Goal: Transaction & Acquisition: Purchase product/service

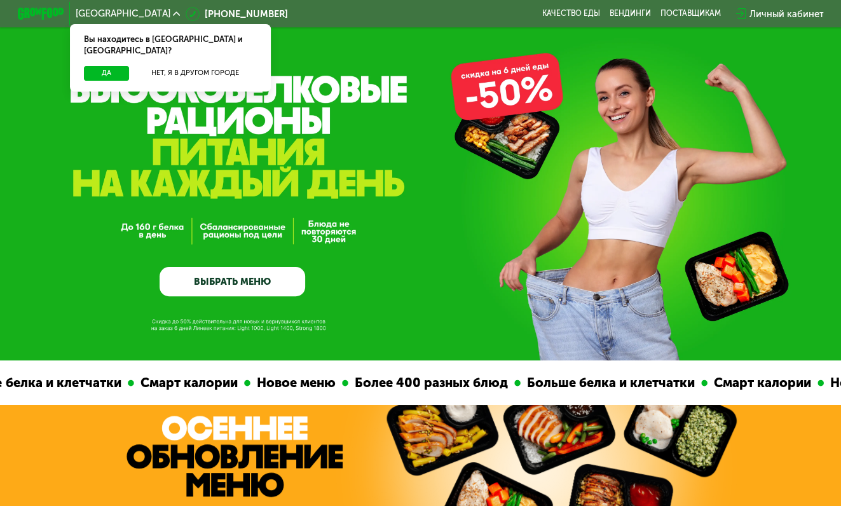
scroll to position [64, 0]
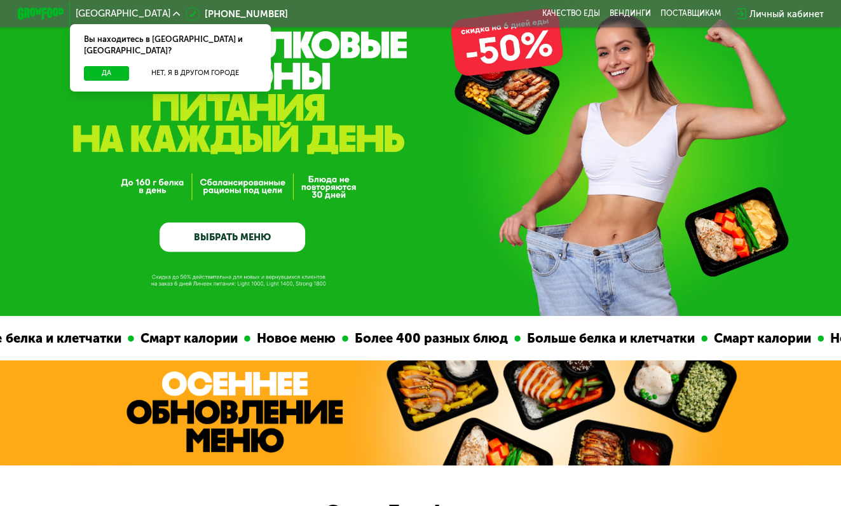
click at [231, 240] on link "ВЫБРАТЬ МЕНЮ" at bounding box center [233, 236] width 146 height 29
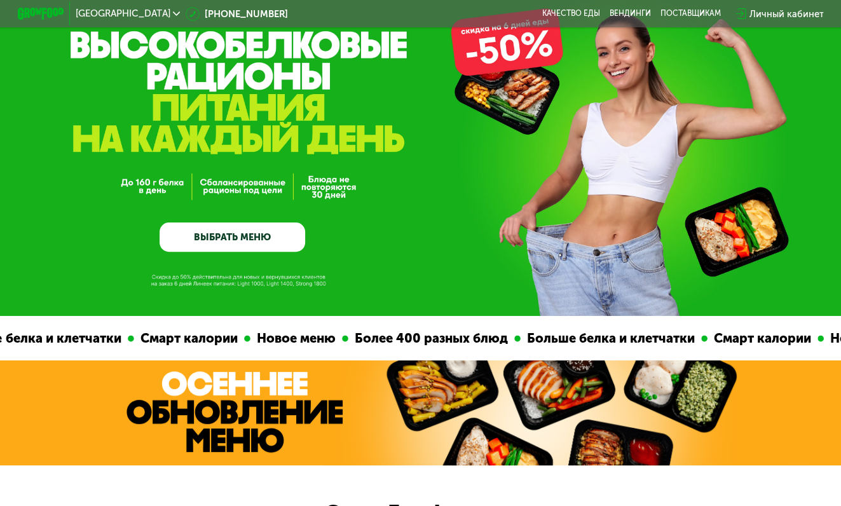
click at [262, 252] on link "ВЫБРАТЬ МЕНЮ" at bounding box center [233, 236] width 146 height 29
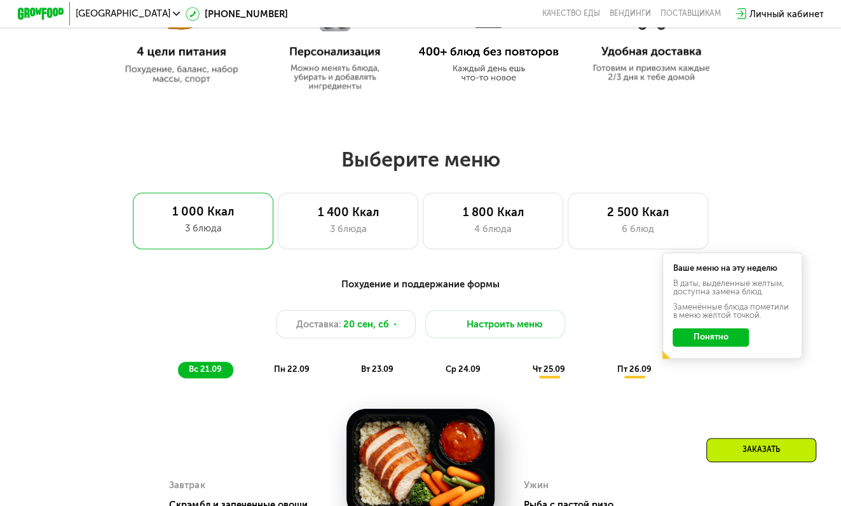
scroll to position [622, 0]
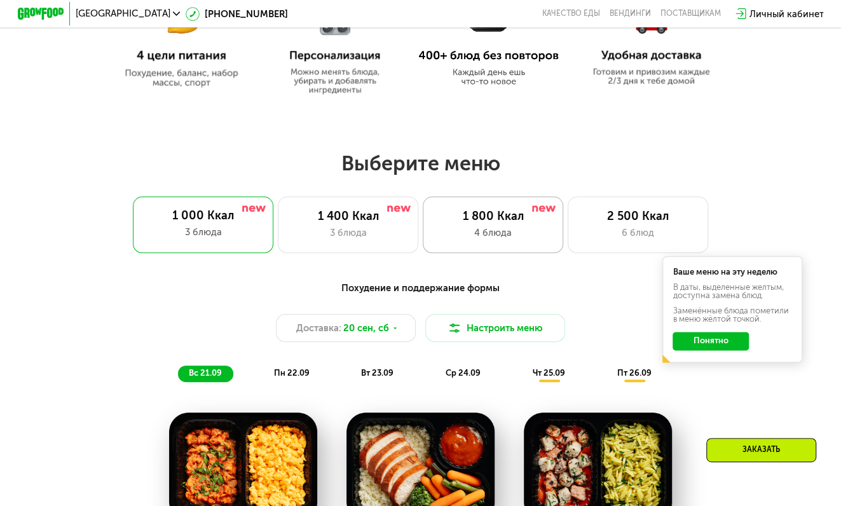
click at [493, 229] on div "4 блюда" at bounding box center [493, 233] width 116 height 14
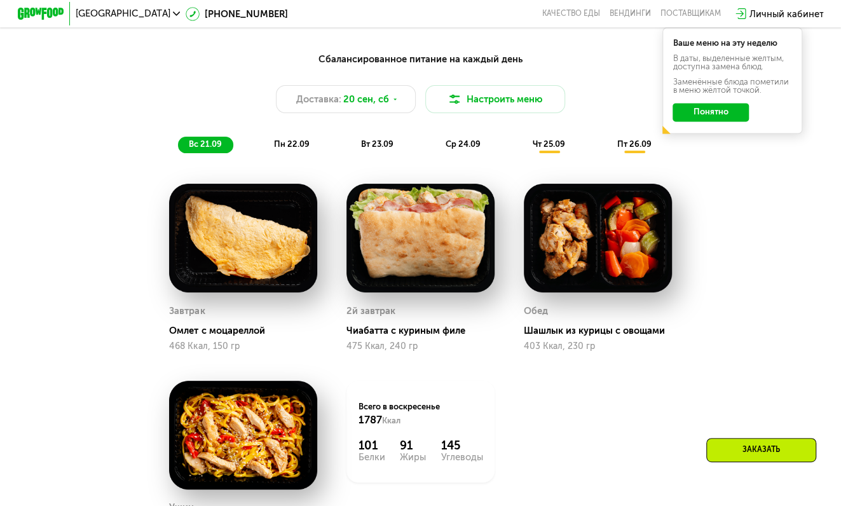
scroll to position [749, 0]
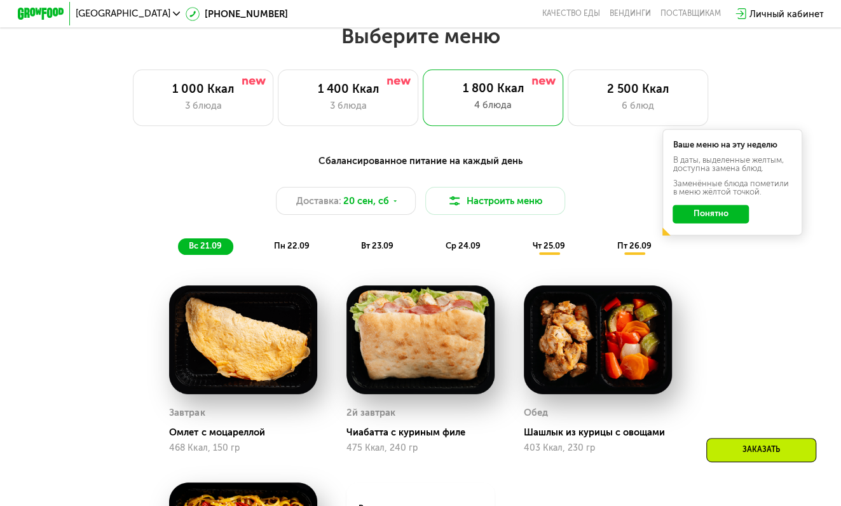
click at [275, 250] on span "пн 22.09" at bounding box center [291, 246] width 36 height 10
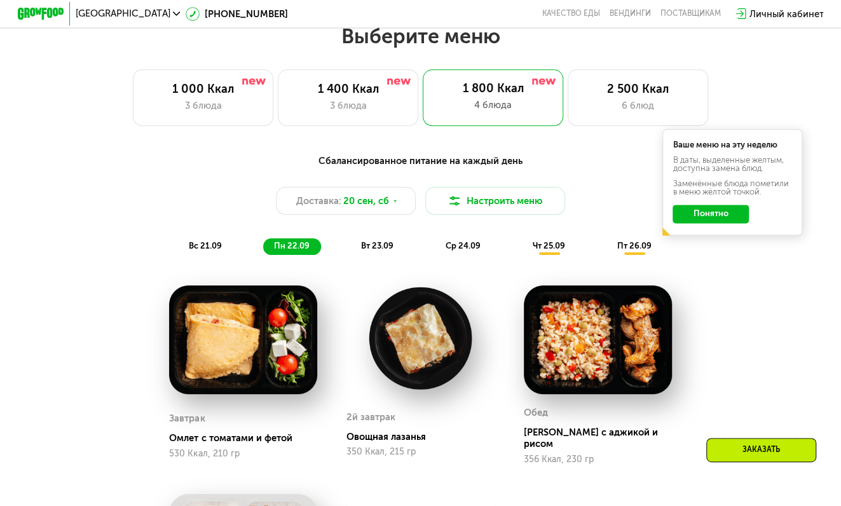
click at [212, 241] on div "Сбалансированное питание на каждый день Доставка: 20 сен, сб Настроить меню вс …" at bounding box center [420, 204] width 691 height 101
click at [299, 250] on span "пн 22.09" at bounding box center [291, 246] width 36 height 10
click at [236, 250] on div "вс 21.09 пн 22.09 вт 23.09 ср 24.09 чт 25.09 пт 26.09" at bounding box center [420, 246] width 485 height 17
click at [195, 243] on div "Сбалансированное питание на каждый день Доставка: 20 сен, сб Настроить меню вс …" at bounding box center [420, 204] width 691 height 101
click at [210, 247] on span "вс 21.09" at bounding box center [205, 246] width 33 height 10
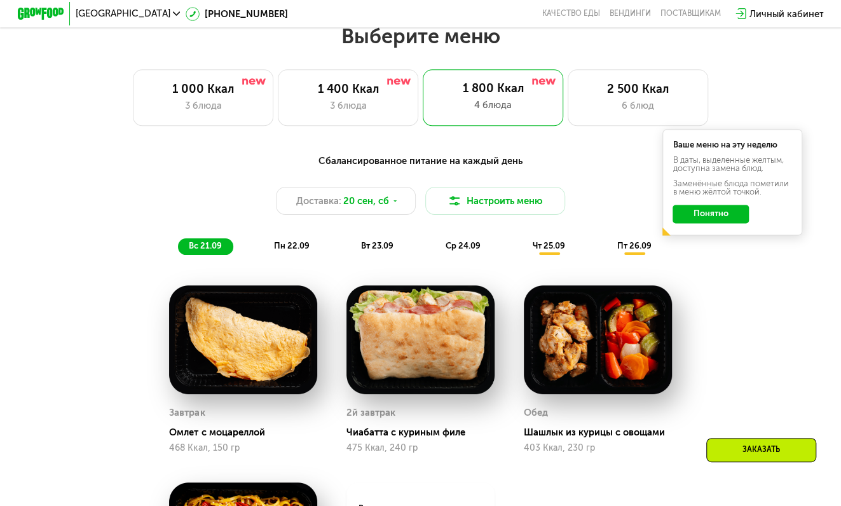
click at [410, 252] on div "вс 21.09 пн 22.09 вт 23.09 ср 24.09 чт 25.09 пт 26.09" at bounding box center [420, 246] width 485 height 17
click at [487, 185] on div "Сбалансированное питание на каждый день Доставка: 20 сен, сб Настроить меню вс …" at bounding box center [420, 204] width 691 height 101
click at [489, 210] on button "Настроить меню" at bounding box center [495, 201] width 140 height 28
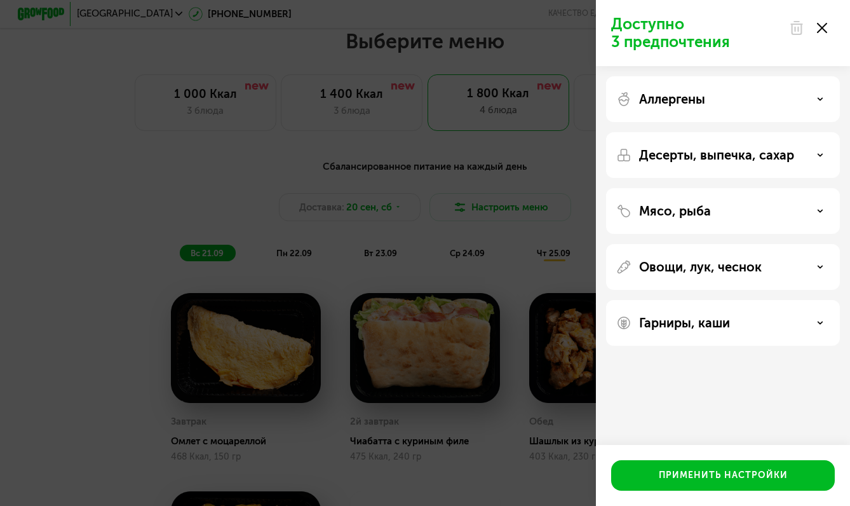
click at [813, 27] on div at bounding box center [808, 27] width 53 height 25
click at [822, 29] on icon at bounding box center [822, 28] width 10 height 10
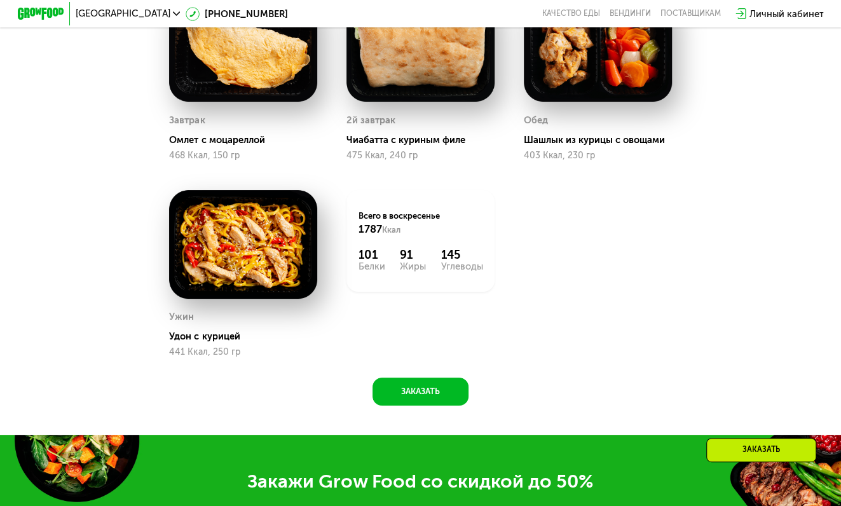
scroll to position [1003, 0]
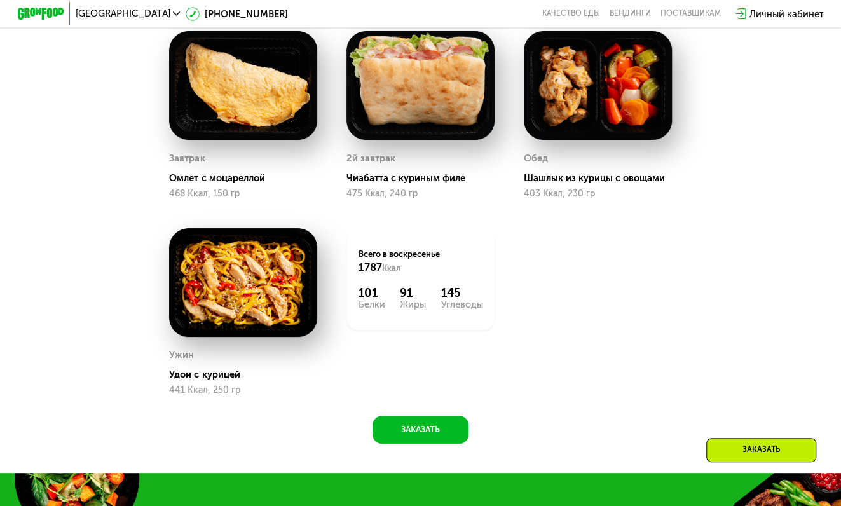
click at [252, 135] on img at bounding box center [243, 85] width 148 height 109
click at [241, 105] on img at bounding box center [243, 85] width 148 height 109
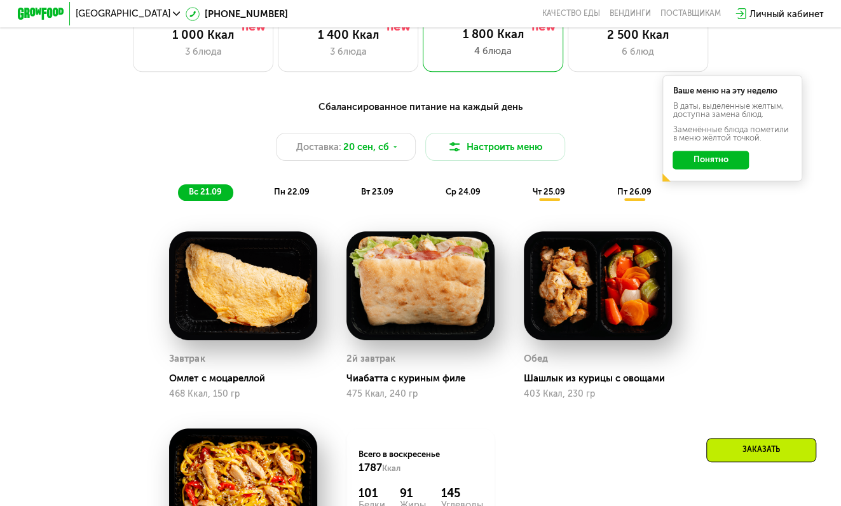
scroll to position [749, 0]
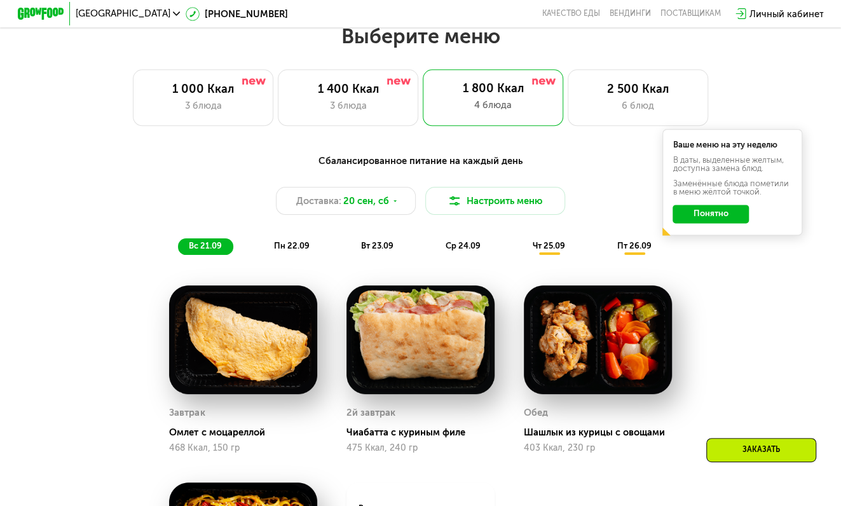
click at [716, 219] on button "Понятно" at bounding box center [710, 214] width 76 height 18
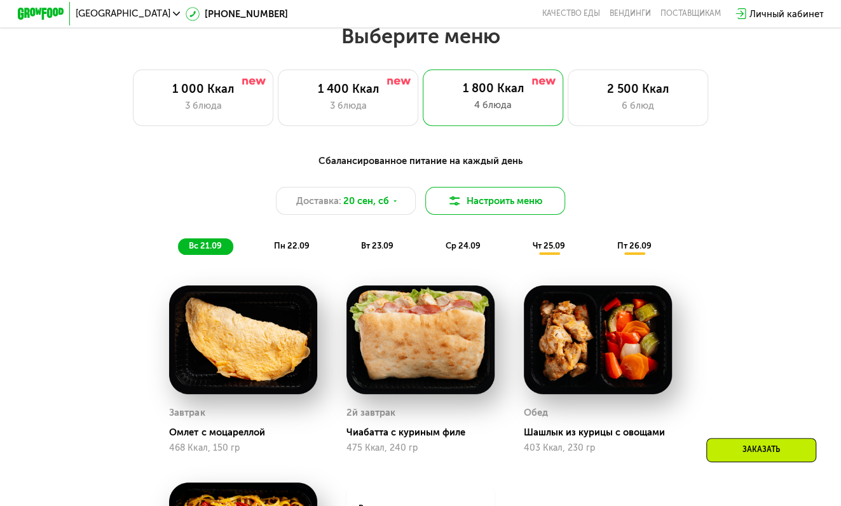
click at [489, 205] on button "Настроить меню" at bounding box center [495, 201] width 140 height 28
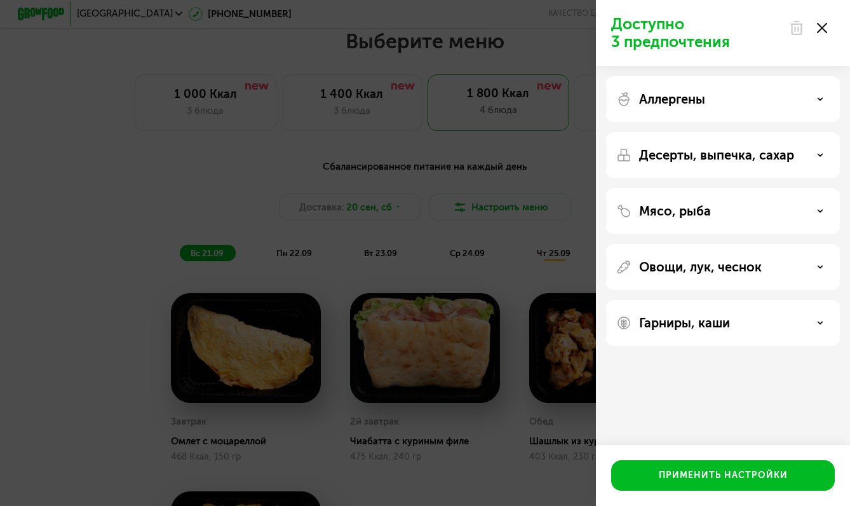
click at [819, 24] on icon at bounding box center [822, 28] width 10 height 10
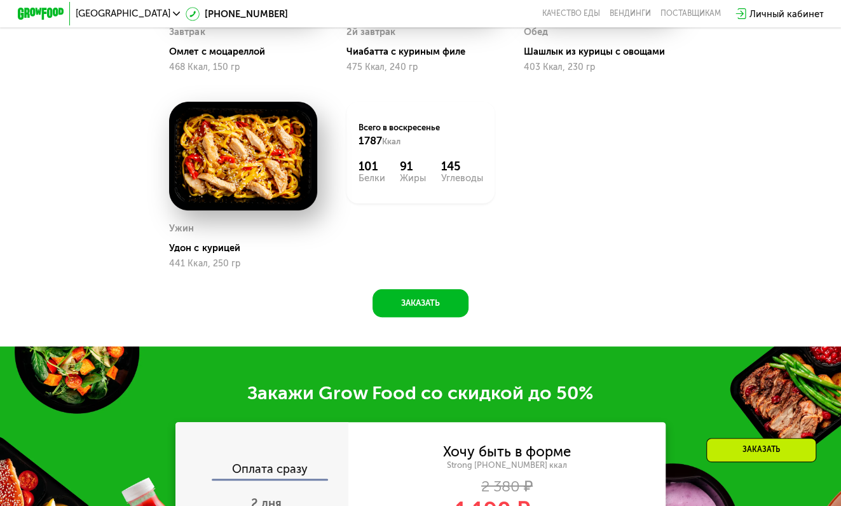
scroll to position [1130, 0]
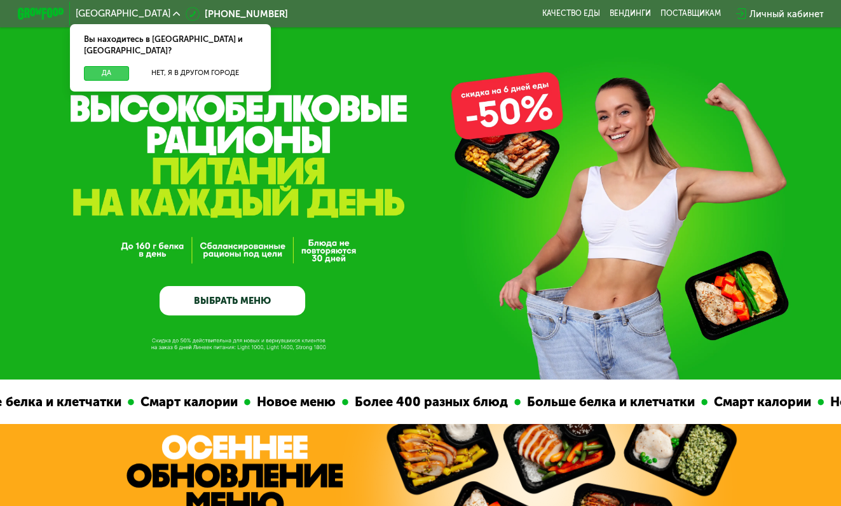
click at [99, 66] on button "Да" at bounding box center [106, 73] width 45 height 14
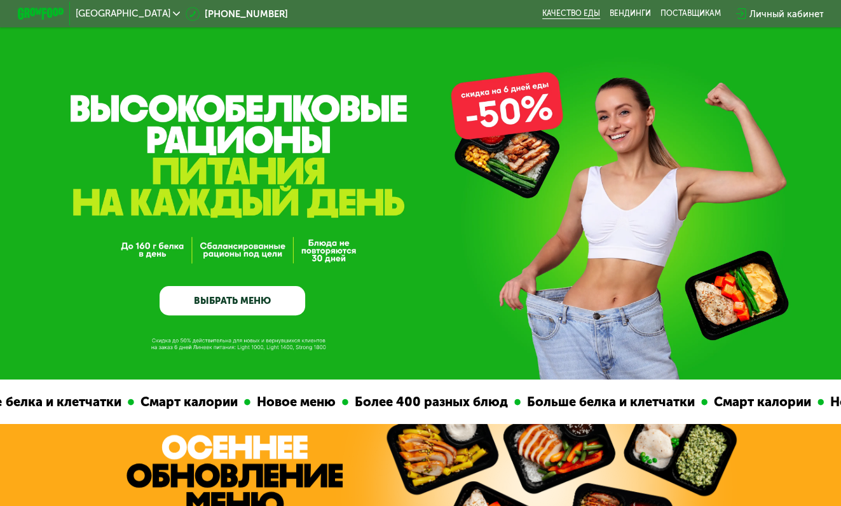
click at [588, 16] on link "Качество еды" at bounding box center [571, 14] width 58 height 10
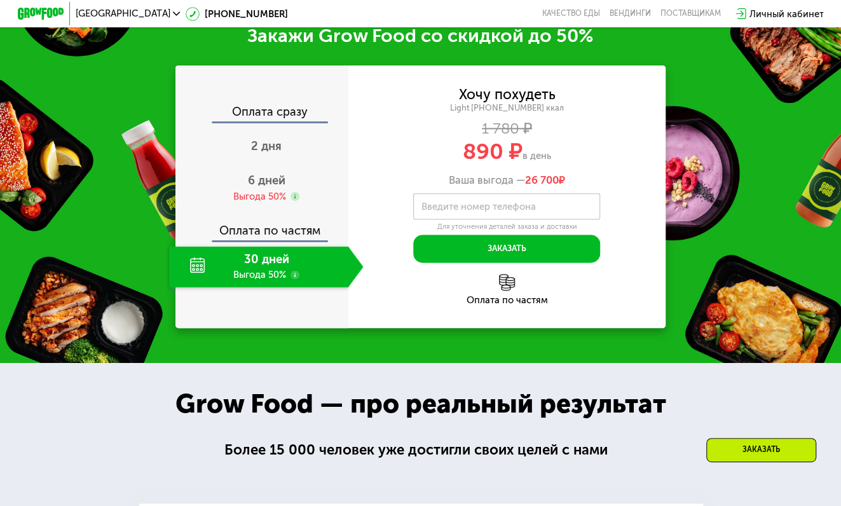
scroll to position [763, 0]
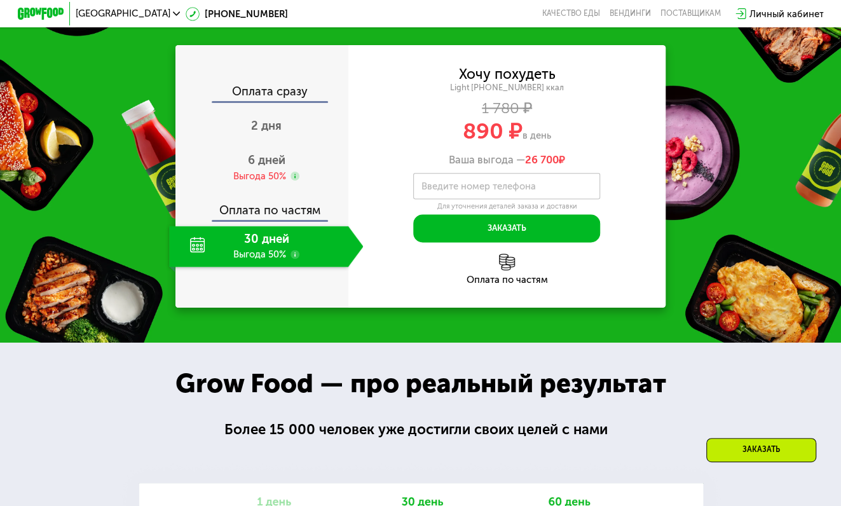
click at [336, 245] on div "30 дней Выгода 50%" at bounding box center [258, 246] width 179 height 41
click at [295, 259] on use at bounding box center [295, 255] width 10 height 10
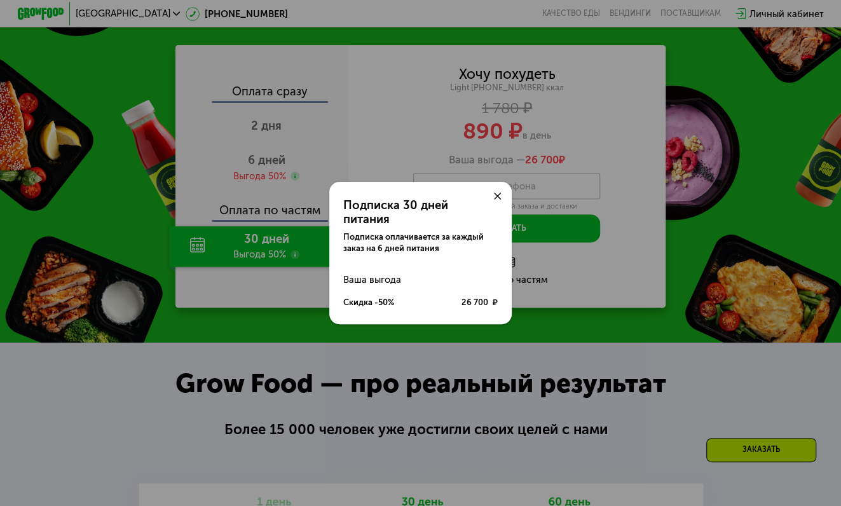
click at [295, 260] on div "Подписка 30 дней питания Подписка оплачивается за каждый заказ на 6 дней питани…" at bounding box center [420, 253] width 841 height 506
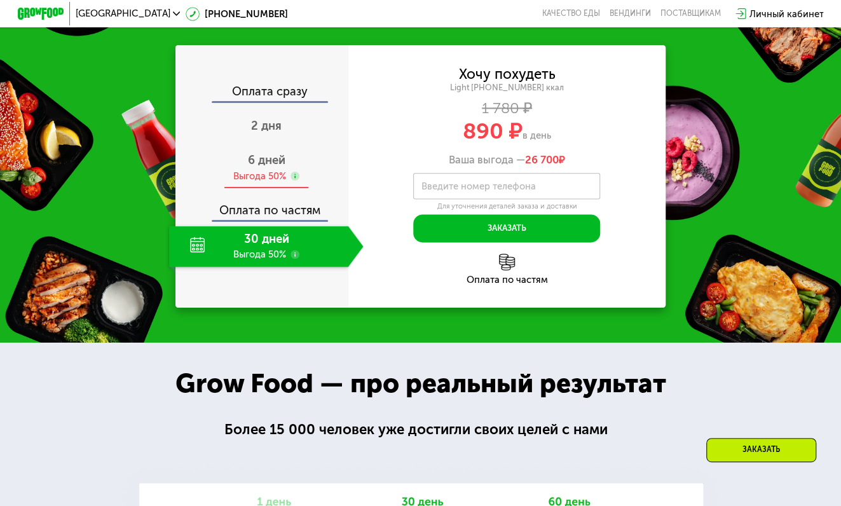
click at [259, 174] on div "6 дней Выгода 50%" at bounding box center [266, 167] width 194 height 41
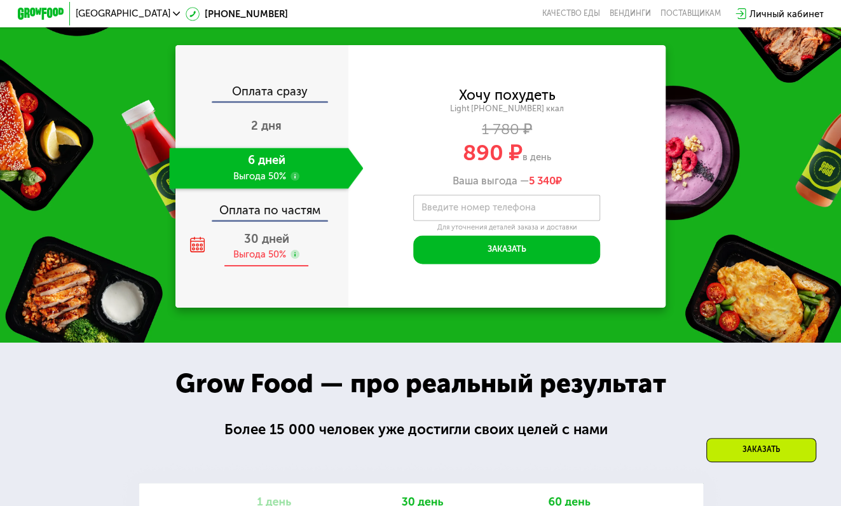
click at [248, 261] on div "Выгода 50%" at bounding box center [259, 254] width 53 height 13
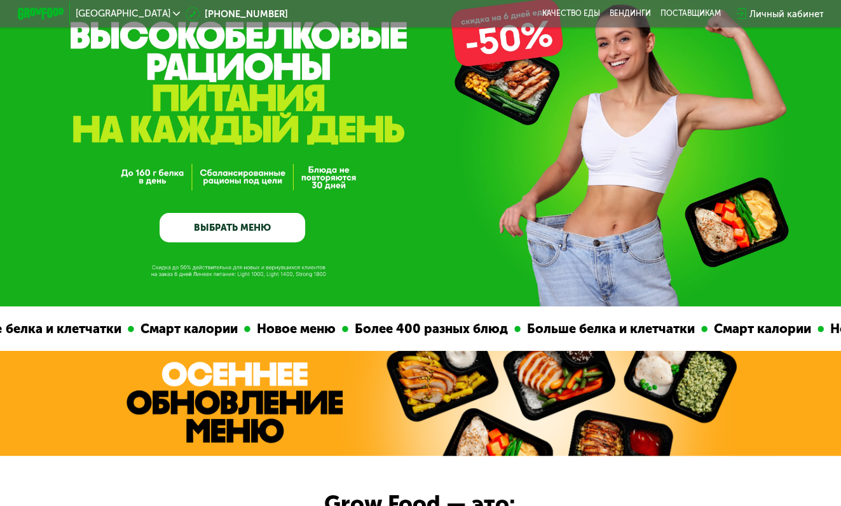
scroll to position [64, 0]
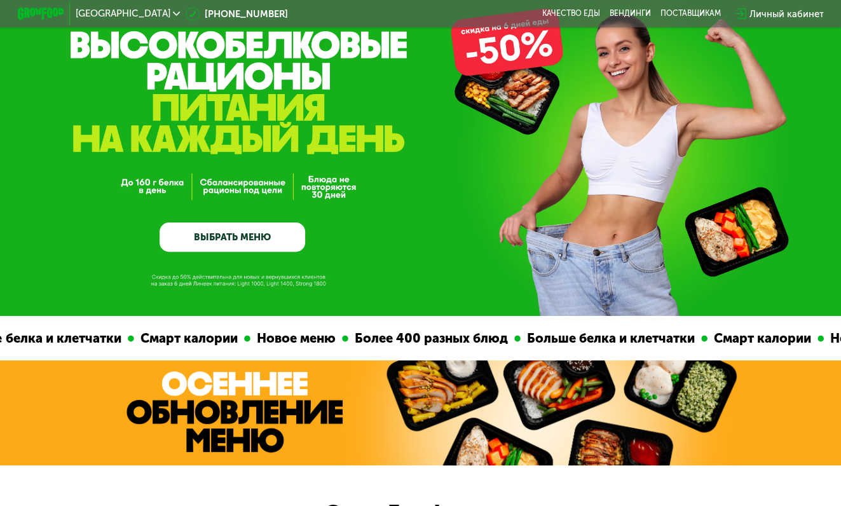
click at [250, 245] on link "ВЫБРАТЬ МЕНЮ" at bounding box center [233, 236] width 146 height 29
click at [259, 243] on link "ВЫБРАТЬ МЕНЮ" at bounding box center [233, 236] width 146 height 29
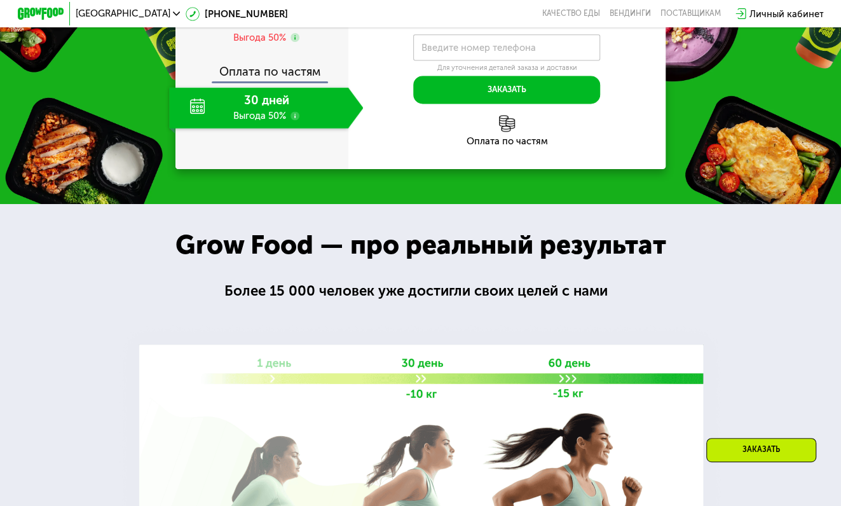
scroll to position [953, 0]
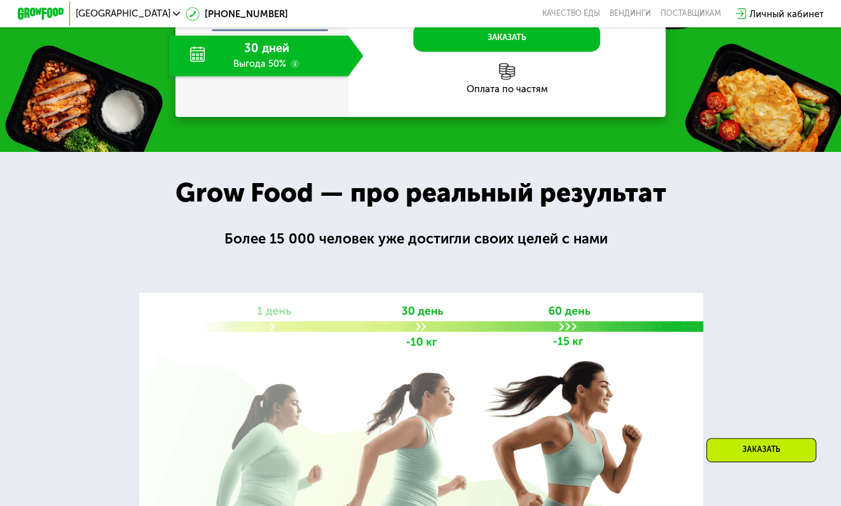
click at [18, 8] on img at bounding box center [41, 14] width 46 height 12
click at [29, 13] on img at bounding box center [41, 14] width 46 height 12
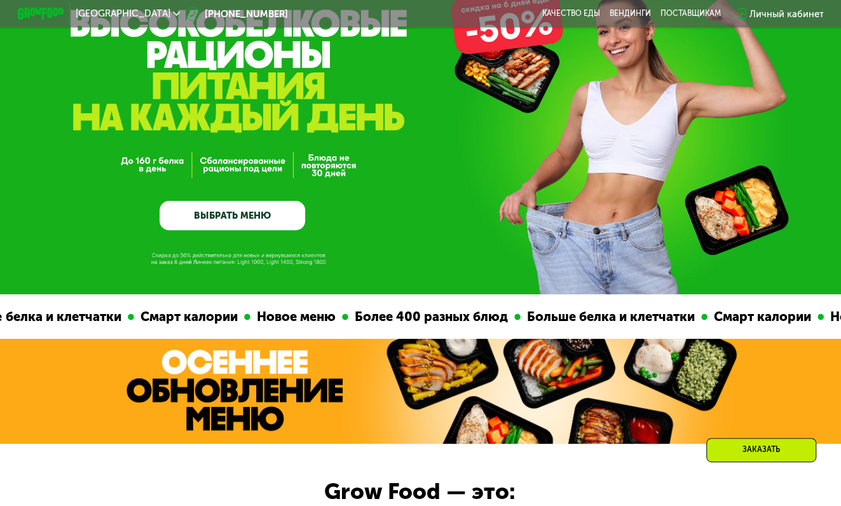
scroll to position [0, 0]
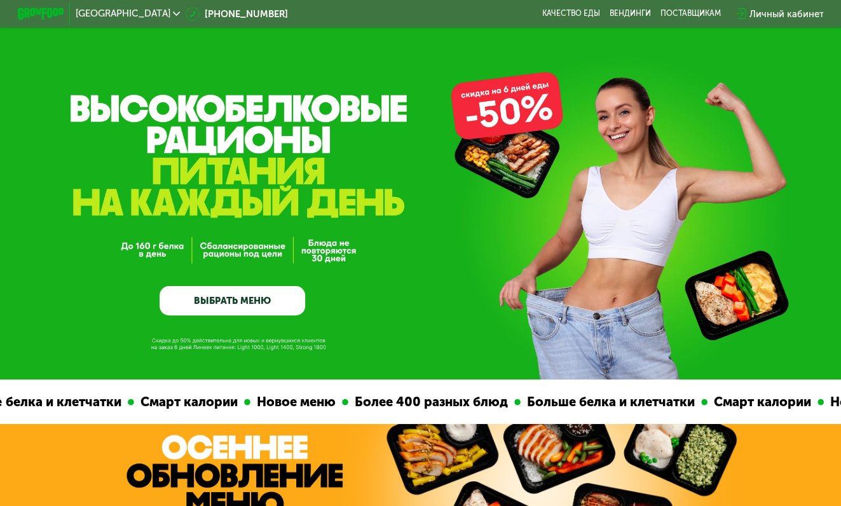
click at [238, 311] on link "ВЫБРАТЬ МЕНЮ" at bounding box center [233, 300] width 146 height 29
drag, startPoint x: 305, startPoint y: 44, endPoint x: 313, endPoint y: 51, distance: 10.8
click at [220, 311] on link "ВЫБРАТЬ МЕНЮ" at bounding box center [233, 300] width 146 height 29
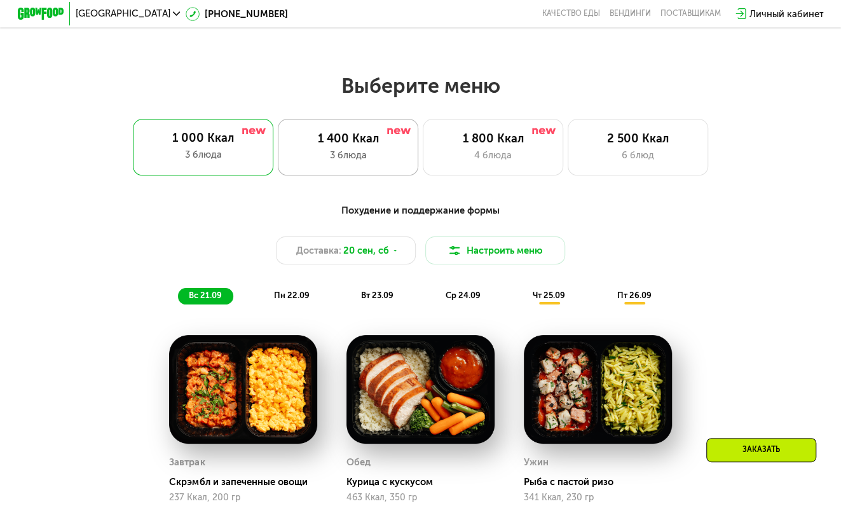
click at [379, 140] on div "1 400 Ккал" at bounding box center [348, 139] width 116 height 14
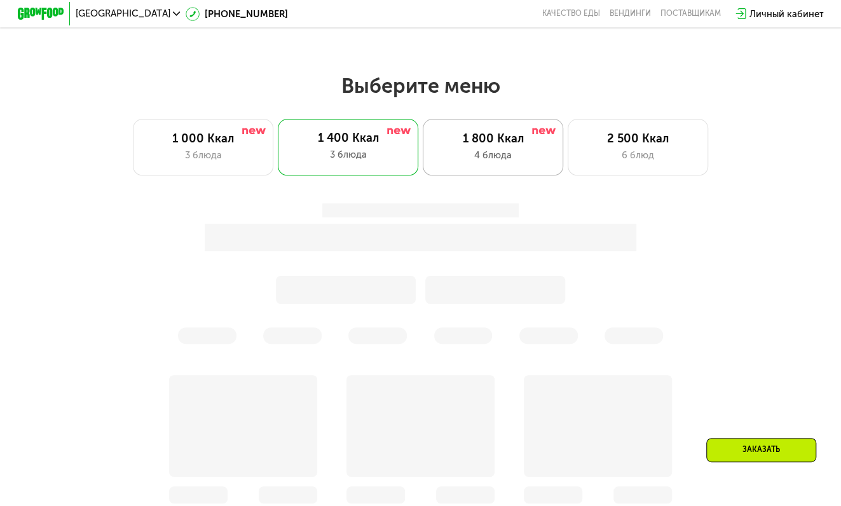
click at [496, 153] on div "4 блюда" at bounding box center [493, 155] width 116 height 14
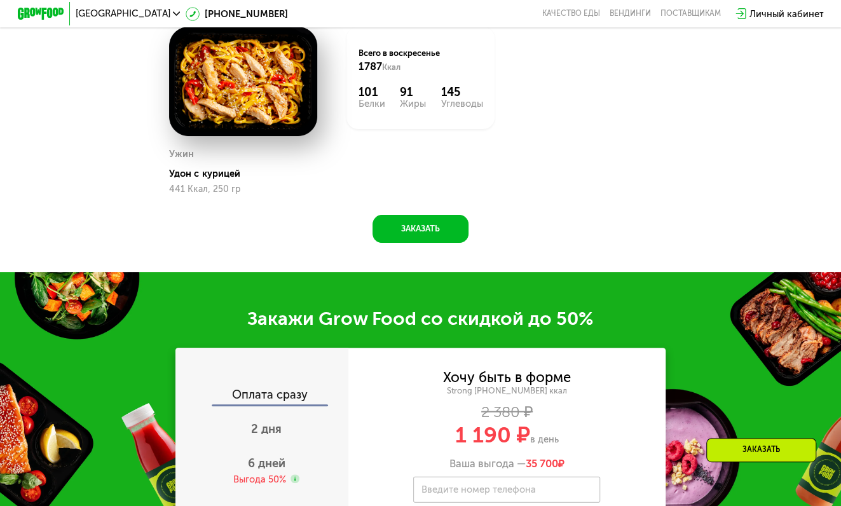
scroll to position [1144, 0]
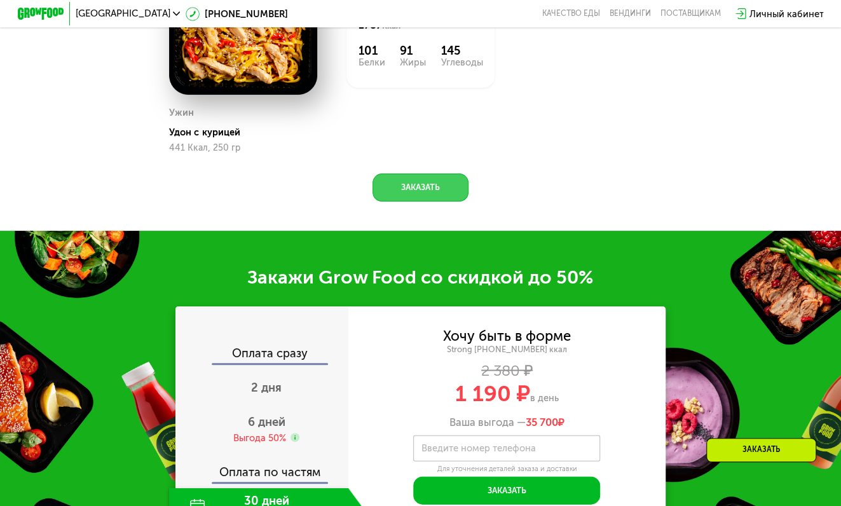
click at [442, 201] on button "Заказать" at bounding box center [420, 187] width 96 height 28
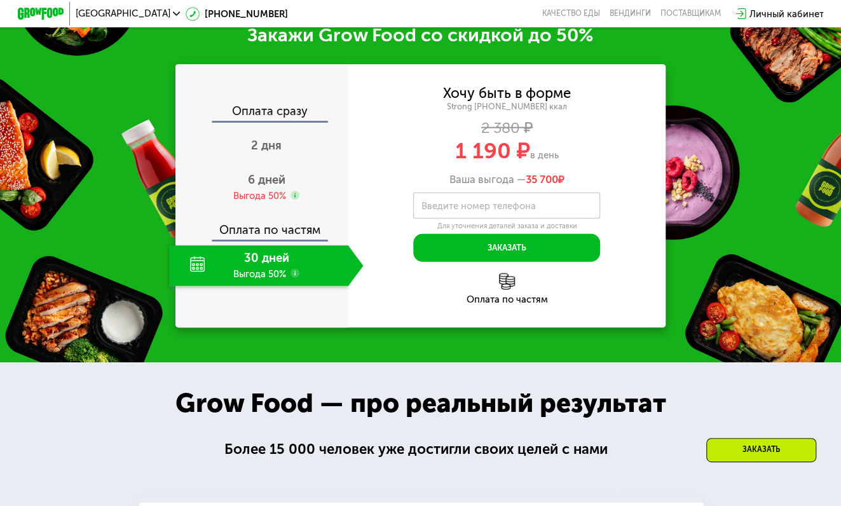
scroll to position [1488, 0]
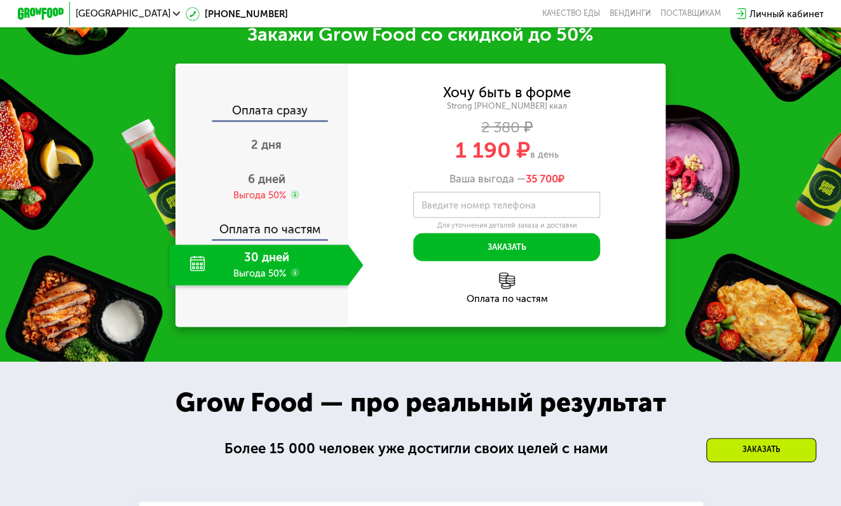
click at [293, 278] on use at bounding box center [295, 273] width 10 height 10
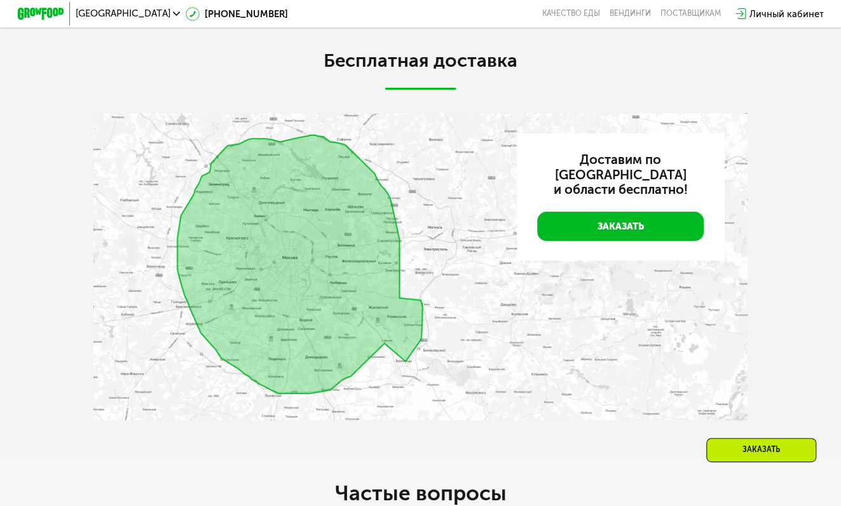
scroll to position [2415, 0]
